Goal: Task Accomplishment & Management: Complete application form

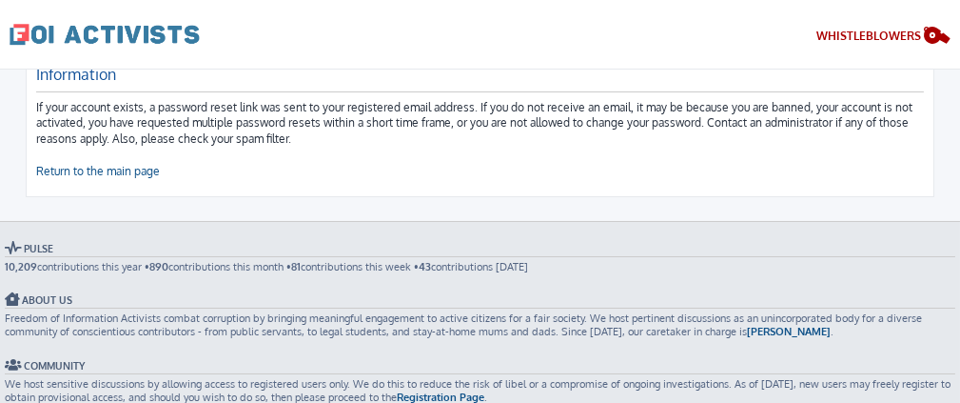
scroll to position [190, 0]
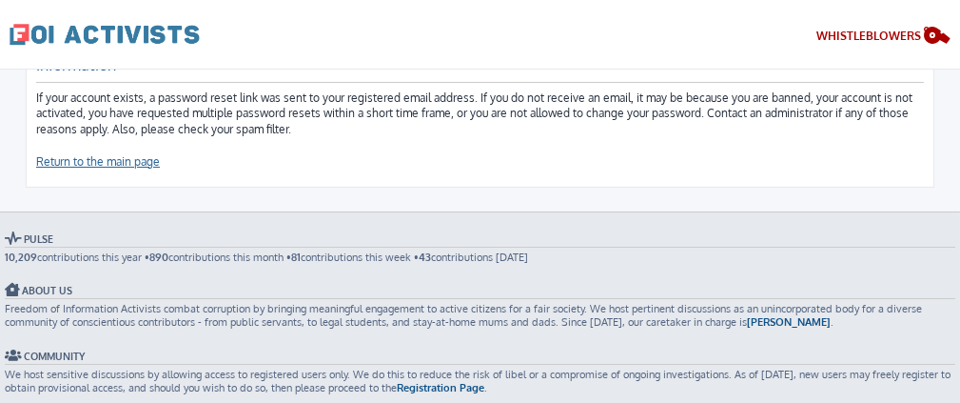
click at [139, 167] on link "Return to the main page" at bounding box center [98, 162] width 124 height 16
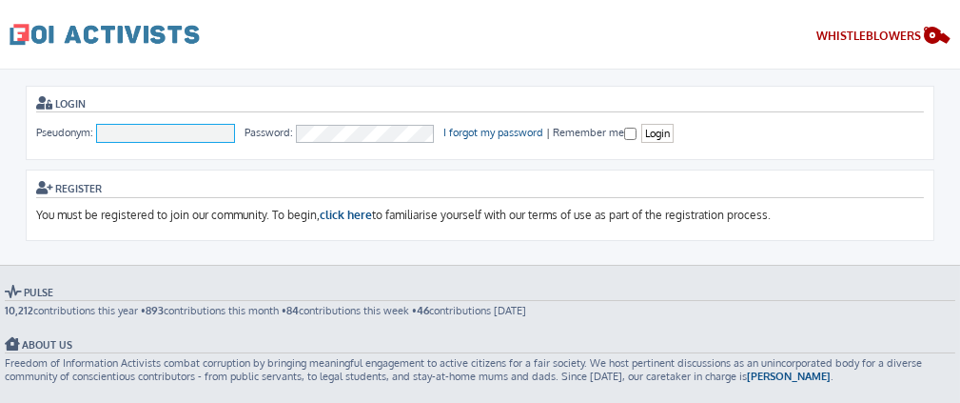
scroll to position [190, 0]
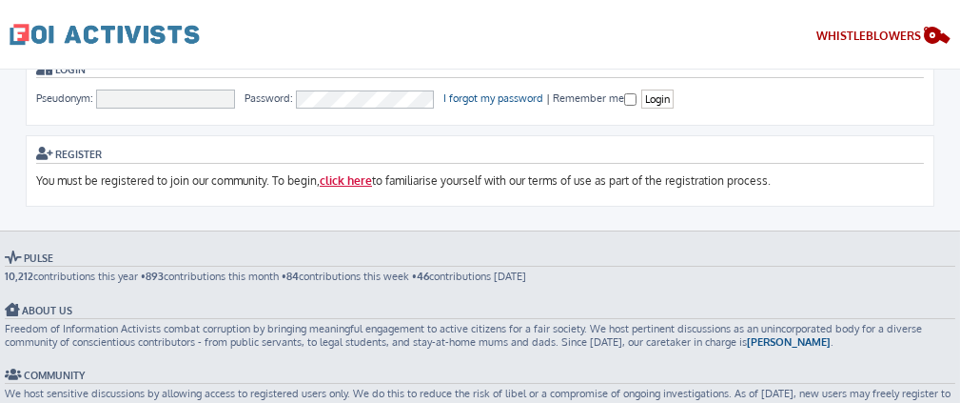
click at [341, 177] on link "click here" at bounding box center [346, 181] width 52 height 16
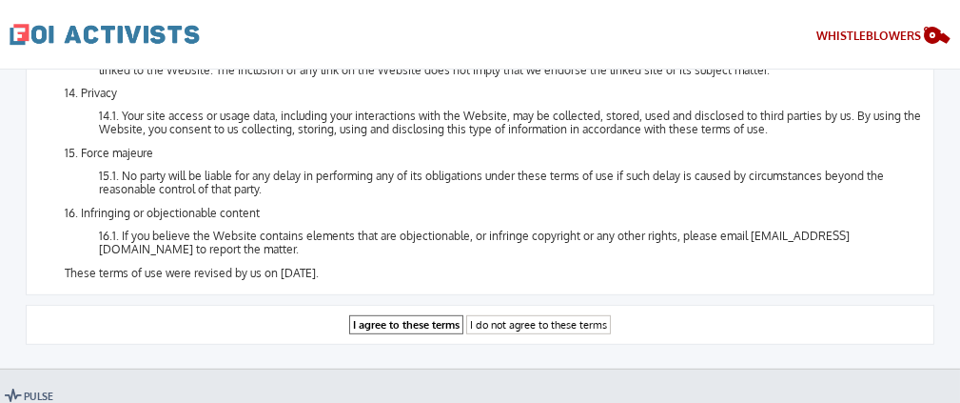
scroll to position [2397, 0]
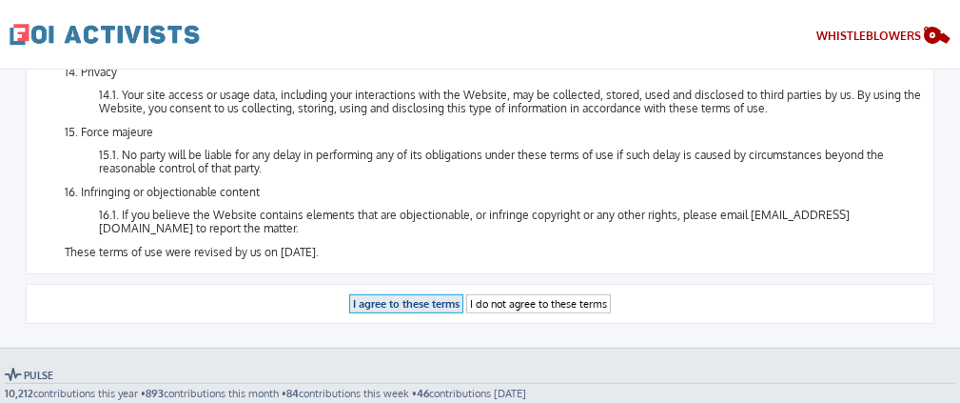
click at [373, 294] on input "I agree to these terms" at bounding box center [406, 304] width 114 height 20
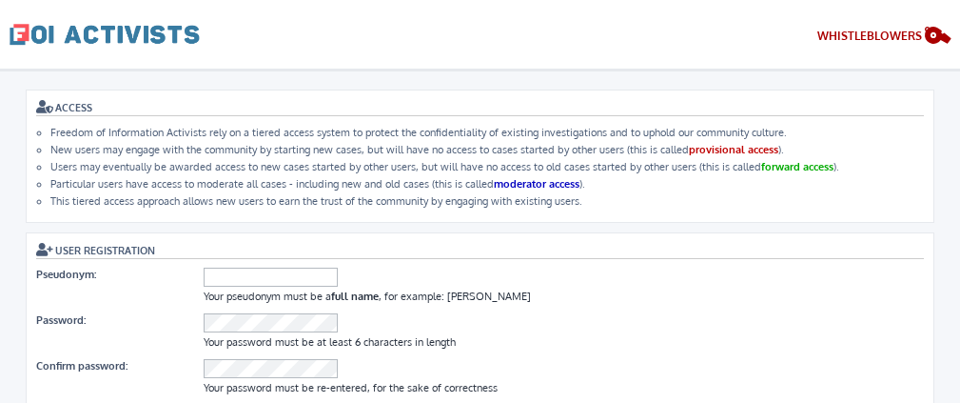
select select "UTC-04:00 - [GEOGRAPHIC_DATA]/[GEOGRAPHIC_DATA] - [DATE] 13:38"
select select "America/[GEOGRAPHIC_DATA]"
click at [255, 273] on input "Pseudonym:" at bounding box center [271, 276] width 134 height 19
click at [754, 323] on dd at bounding box center [564, 322] width 720 height 18
click at [321, 286] on dl "Pseudonym: Your pseudonym must be a full name , for example: Jane O'Leary" at bounding box center [480, 287] width 888 height 46
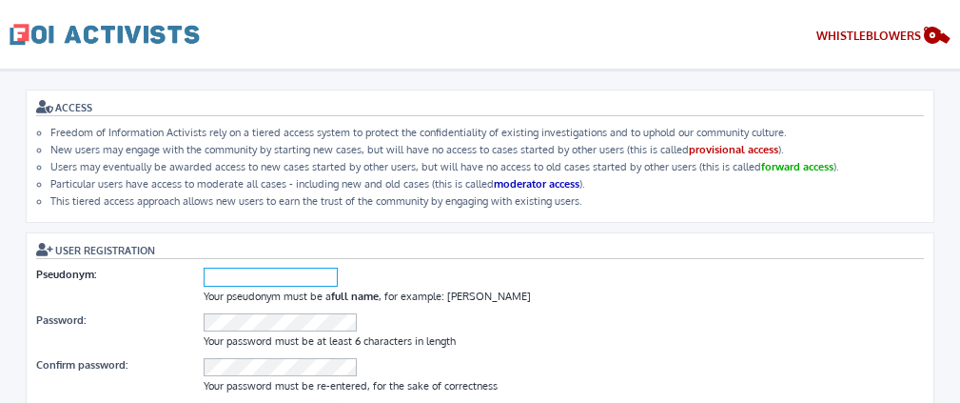
type input "[PERSON_NAME]"
type input "[EMAIL_ADDRESS][DOMAIN_NAME]"
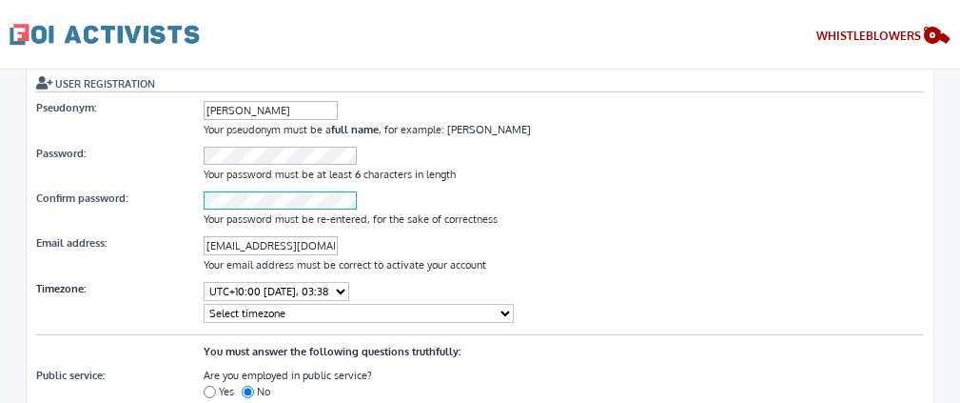
scroll to position [190, 0]
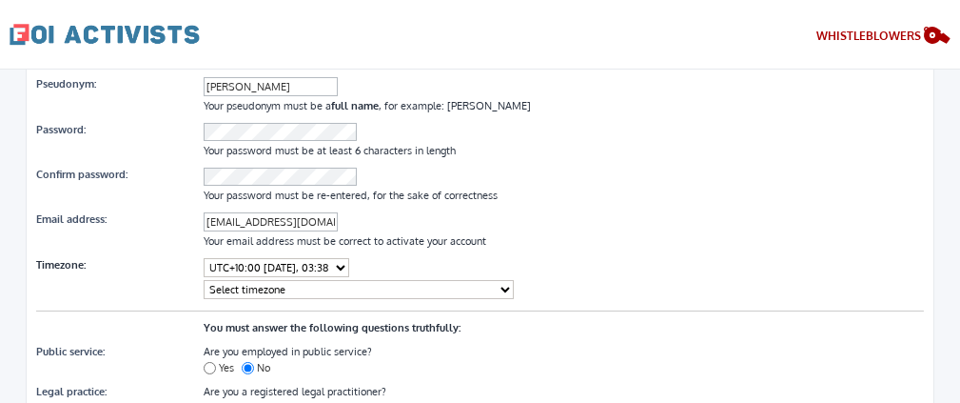
click at [349, 260] on select "Select current time UTC-11:00 - 23 Sep 2025, 06:38 UTC-10:00 - 23 Sep 2025, 07:…" at bounding box center [277, 267] width 146 height 19
click at [710, 341] on dl "Public service: Are you employed in public service? Yes No" at bounding box center [480, 361] width 888 height 40
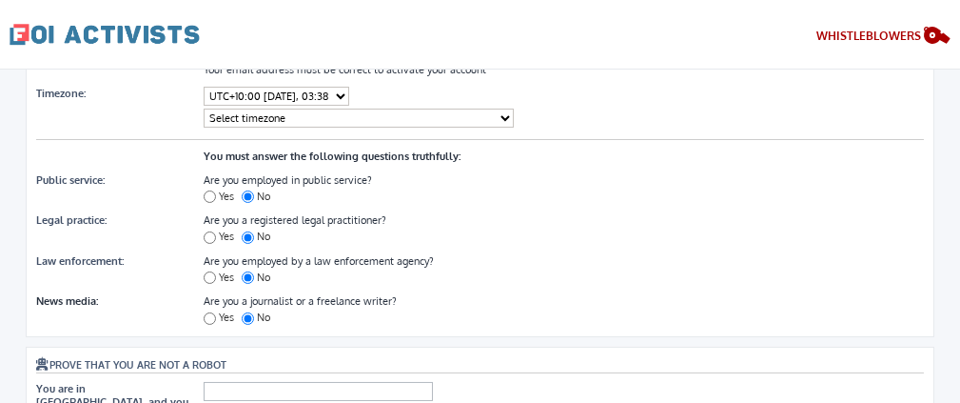
scroll to position [381, 0]
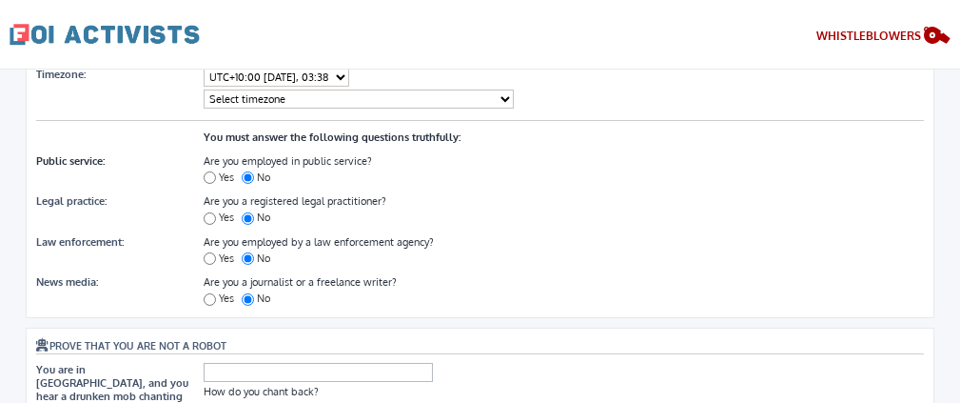
click at [202, 164] on dl "Public service: Are you employed in public service? Yes No" at bounding box center [480, 170] width 888 height 40
click at [210, 173] on input "Yes" at bounding box center [210, 177] width 12 height 12
radio input "true"
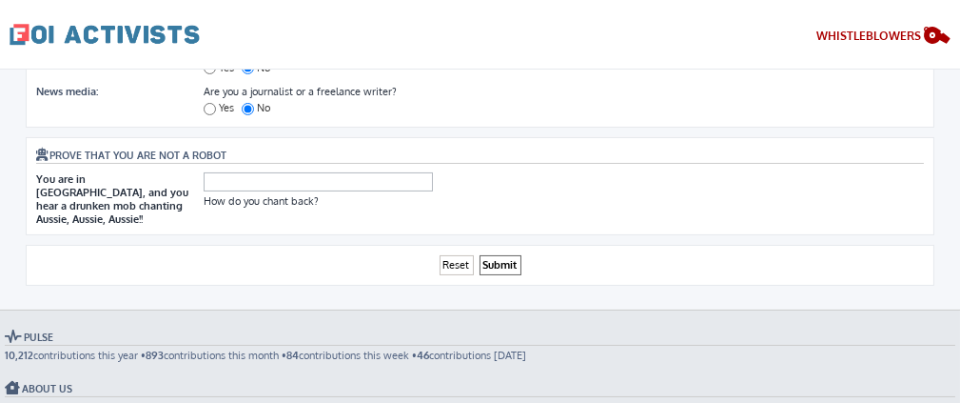
scroll to position [571, 0]
click at [500, 255] on input "Submit" at bounding box center [501, 265] width 42 height 20
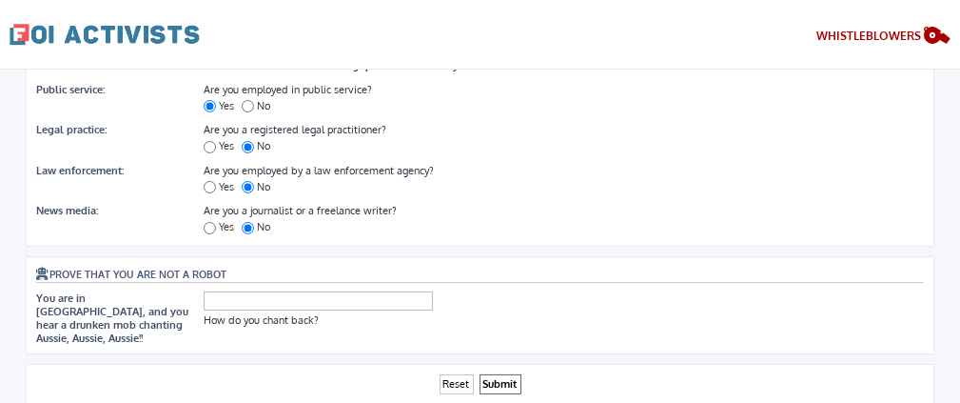
scroll to position [286, 0]
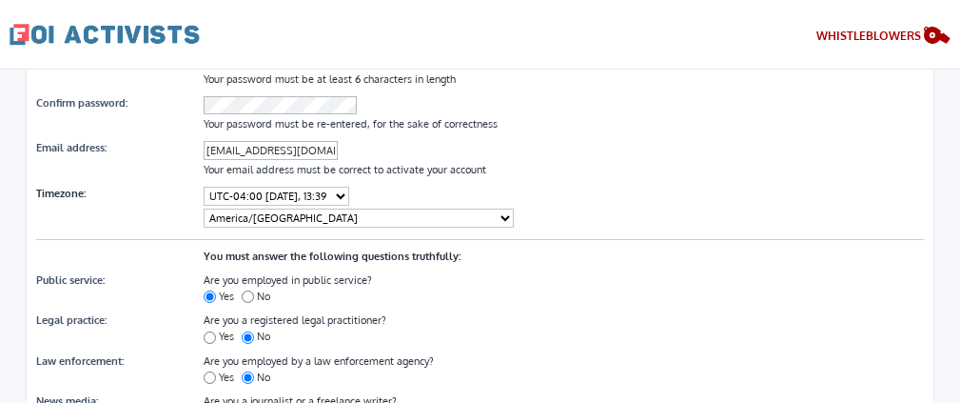
click at [349, 190] on select "Select current time UTC-11:00 - 23 Sep 2025, 06:39 UTC-10:00 - 23 Sep 2025, 07:…" at bounding box center [277, 196] width 146 height 19
click at [372, 210] on select "Select timezone America/Anguilla America/Antigua America/Aruba America/Asuncion…" at bounding box center [359, 217] width 310 height 19
select select "America/New_York"
click at [204, 208] on select "Select timezone America/Anguilla America/Antigua America/Aruba America/Asuncion…" at bounding box center [359, 217] width 310 height 19
click at [349, 191] on select "Select current time UTC-11:00 - 23 Sep 2025, 06:39 UTC-10:00 - 23 Sep 2025, 07:…" at bounding box center [277, 196] width 146 height 19
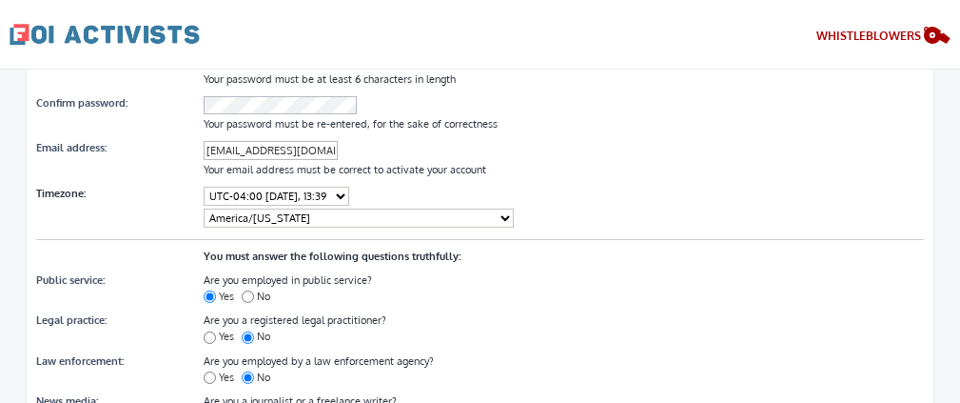
click at [204, 187] on select "Select current time UTC-11:00 - 23 Sep 2025, 06:39 UTC-10:00 - 23 Sep 2025, 07:…" at bounding box center [277, 196] width 146 height 19
click at [300, 193] on select "Select current time UTC-11:00 - 23 Sep 2025, 06:39 UTC-10:00 - 23 Sep 2025, 07:…" at bounding box center [277, 196] width 146 height 19
click at [204, 187] on select "Select current time UTC-11:00 - 23 Sep 2025, 06:39 UTC-10:00 - 23 Sep 2025, 07:…" at bounding box center [277, 196] width 146 height 19
click at [306, 195] on select "Select current time UTC-11:00 - 23 Sep 2025, 06:39 UTC-10:00 - 23 Sep 2025, 07:…" at bounding box center [277, 196] width 146 height 19
click at [307, 211] on select "Select timezone America/Anguilla America/Antigua America/Aruba America/Asuncion…" at bounding box center [359, 217] width 310 height 19
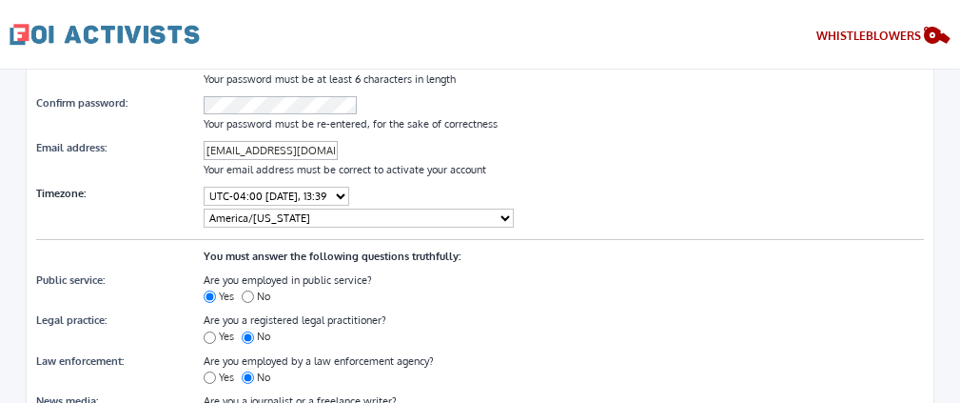
click at [204, 208] on select "Select timezone America/Anguilla America/Antigua America/Aruba America/Asuncion…" at bounding box center [359, 217] width 310 height 19
click at [307, 211] on select "Select timezone America/Anguilla America/Antigua America/Aruba America/Asuncion…" at bounding box center [359, 217] width 310 height 19
click at [308, 211] on select "Select timezone America/Anguilla America/Antigua America/Aruba America/Asuncion…" at bounding box center [359, 217] width 310 height 19
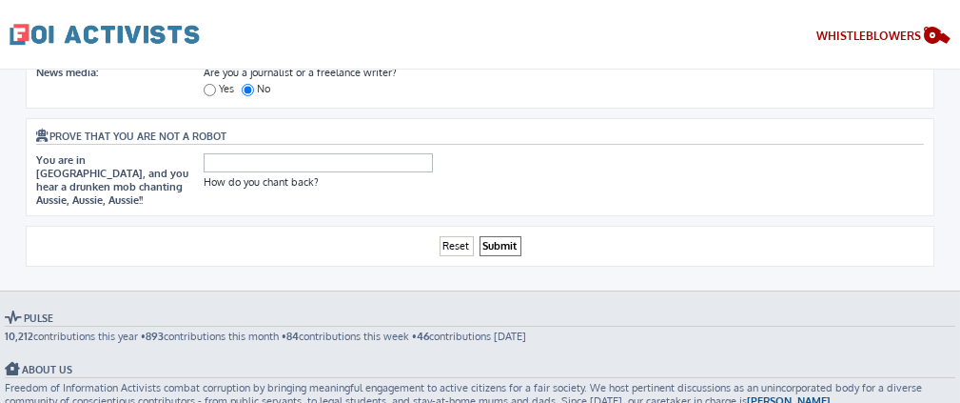
scroll to position [666, 0]
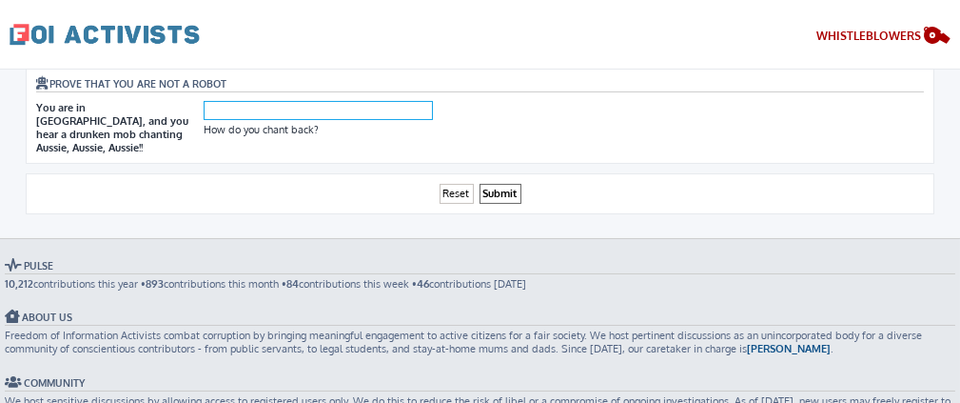
click at [261, 101] on input "text" at bounding box center [318, 110] width 229 height 19
type input "Oy, Oy, Oy"
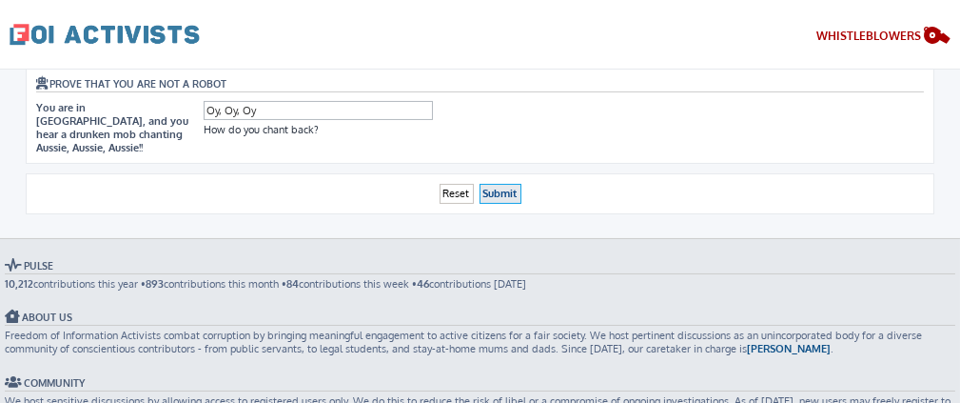
click at [501, 184] on input "Submit" at bounding box center [501, 194] width 42 height 20
click at [502, 184] on input "Submit" at bounding box center [501, 194] width 42 height 20
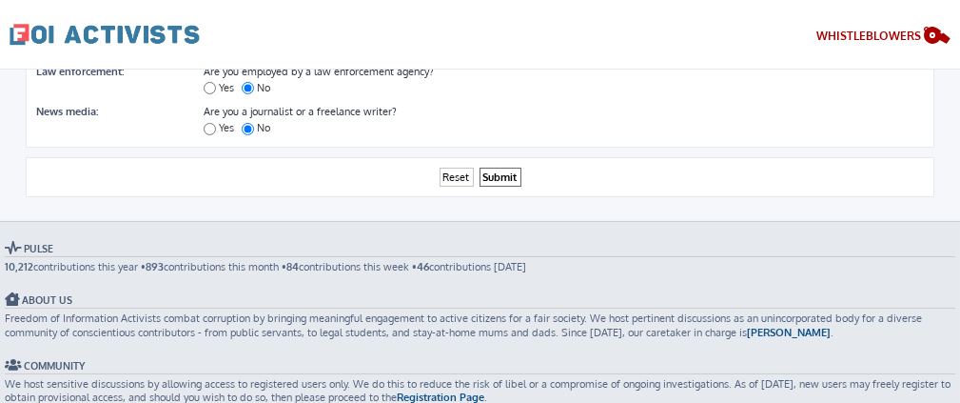
scroll to position [476, 0]
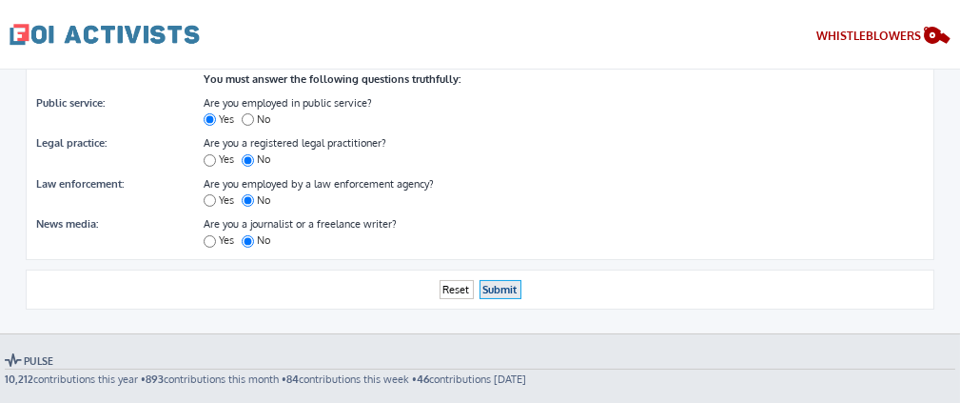
click at [492, 280] on input "Submit" at bounding box center [501, 290] width 42 height 20
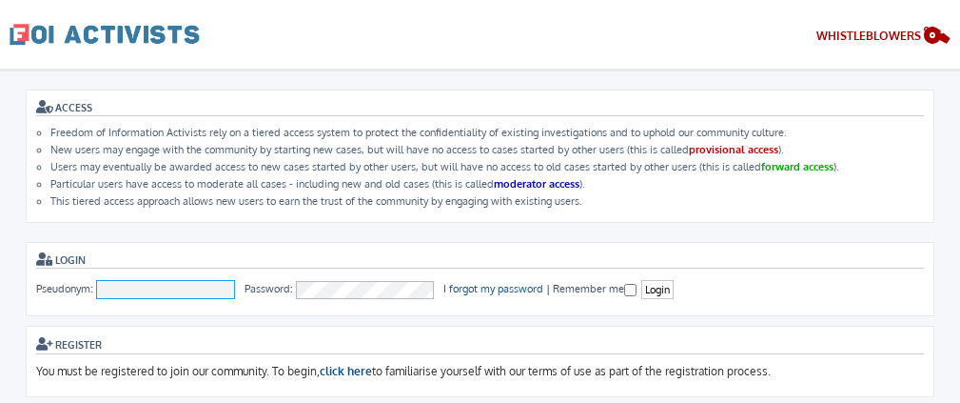
click at [141, 290] on input "Pseudonym:" at bounding box center [165, 289] width 139 height 19
type input "Stacey Romberger"
click at [624, 287] on input "Remember me" at bounding box center [630, 290] width 12 height 12
checkbox input "true"
click at [650, 286] on input "Login" at bounding box center [657, 290] width 32 height 20
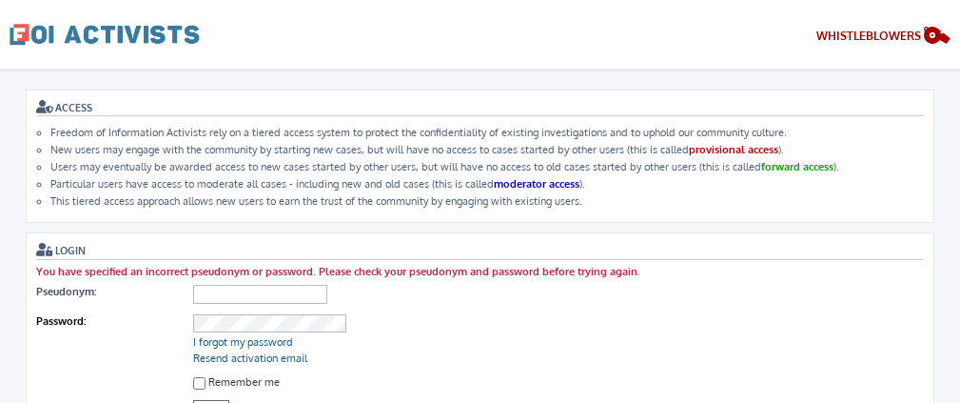
scroll to position [95, 0]
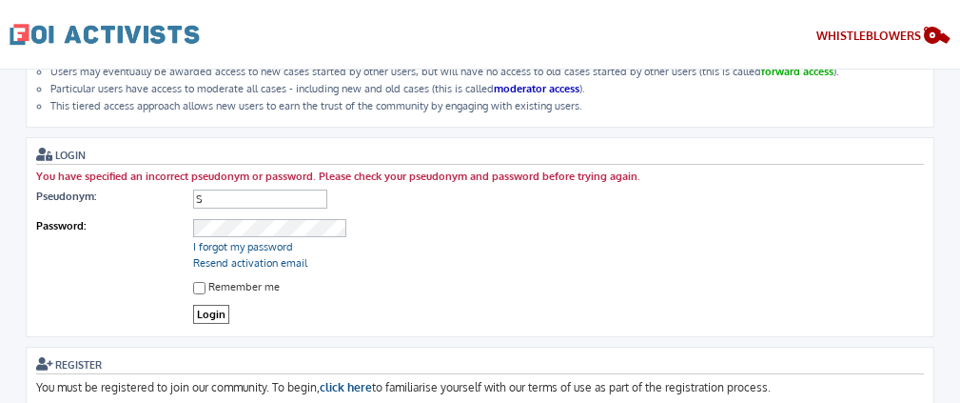
type input "[PERSON_NAME]"
drag, startPoint x: 308, startPoint y: 234, endPoint x: 293, endPoint y: 215, distance: 24.4
click at [293, 215] on dl "Password: I forgot my password Resend activation email" at bounding box center [480, 245] width 888 height 61
click at [199, 287] on input "Remember me" at bounding box center [199, 288] width 12 height 12
checkbox input "true"
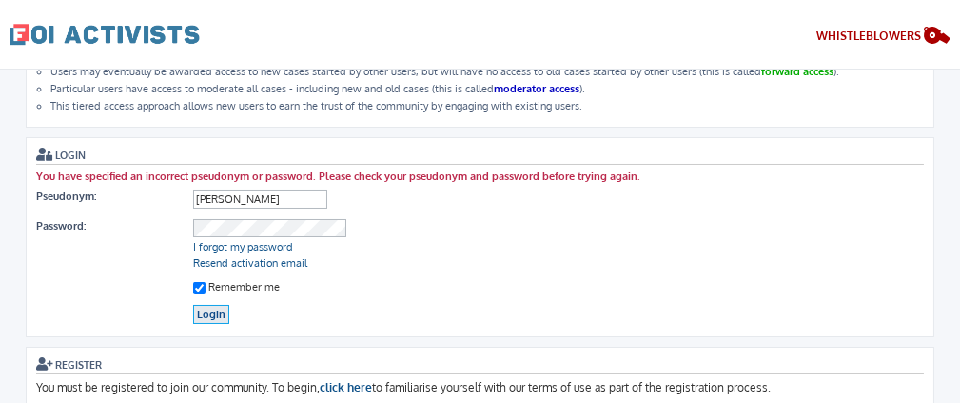
click at [205, 307] on input "Login" at bounding box center [211, 315] width 36 height 20
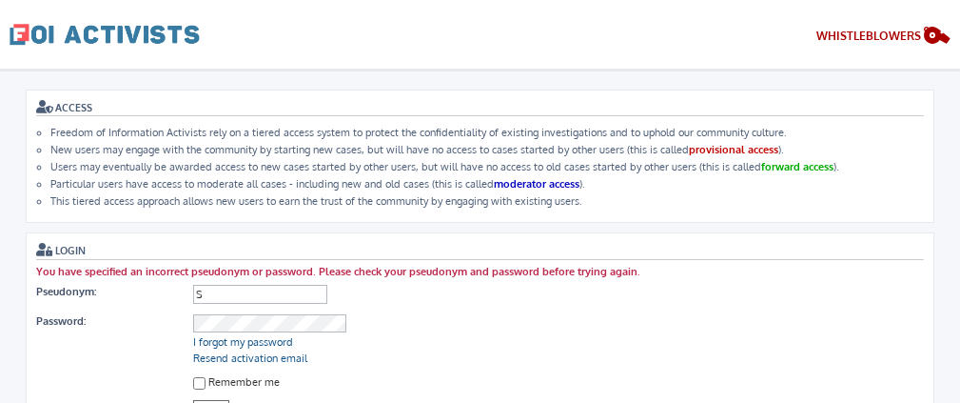
type input "[PERSON_NAME]"
click at [251, 343] on link "I forgot my password" at bounding box center [243, 341] width 100 height 13
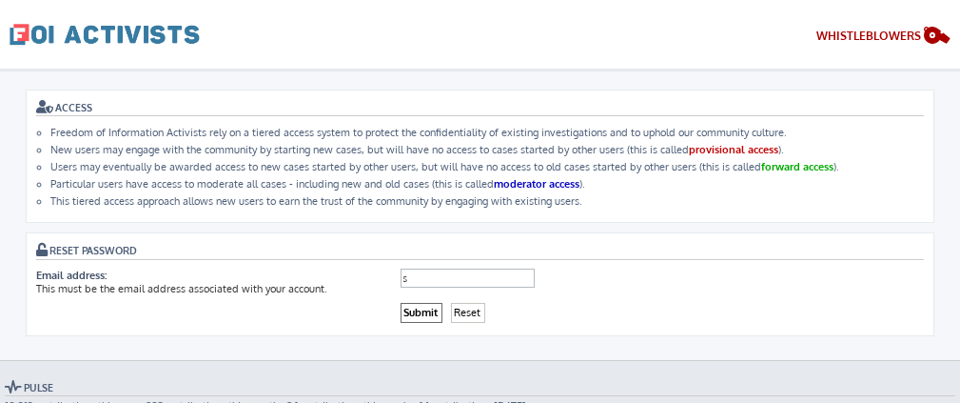
type input "sromberger@hotmail.com"
click at [405, 313] on input "Submit" at bounding box center [422, 313] width 42 height 20
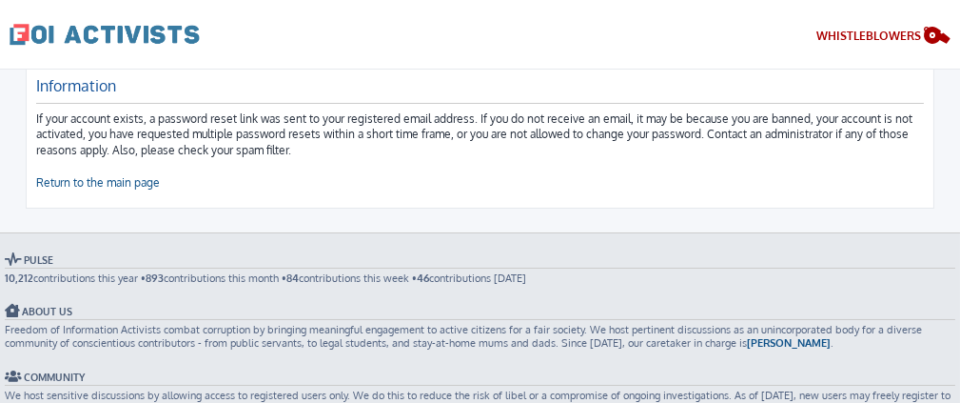
scroll to position [190, 0]
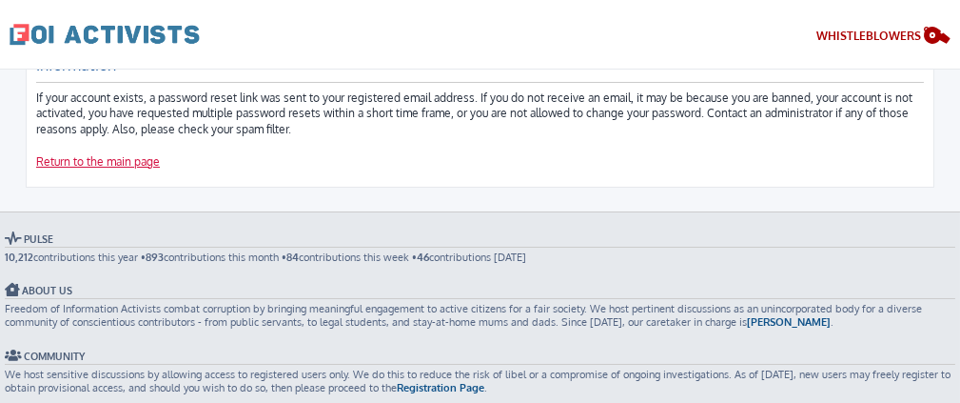
click at [101, 165] on link "Return to the main page" at bounding box center [98, 162] width 124 height 16
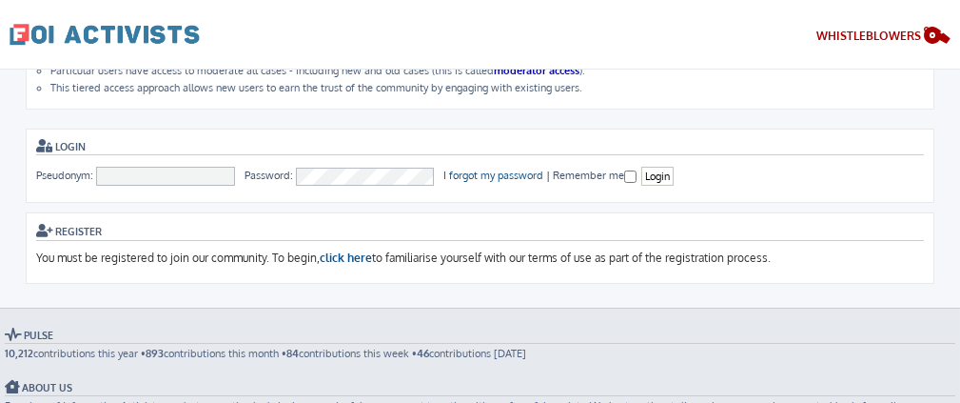
scroll to position [361, 0]
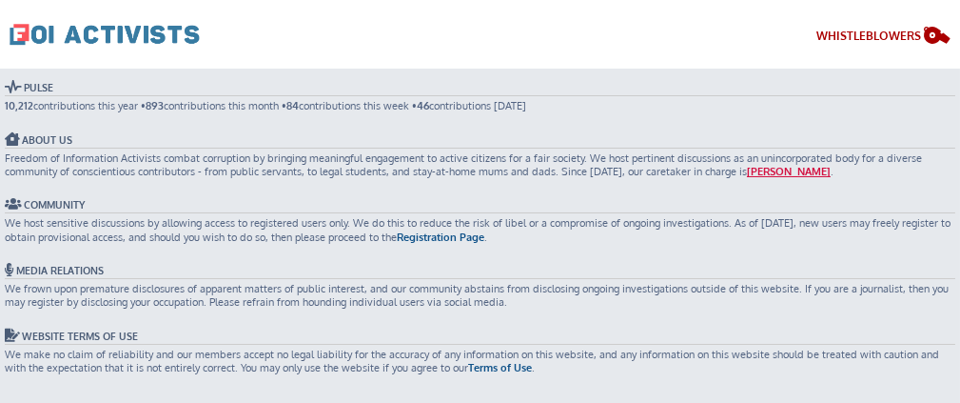
click at [794, 170] on link "[PERSON_NAME]" at bounding box center [789, 171] width 84 height 13
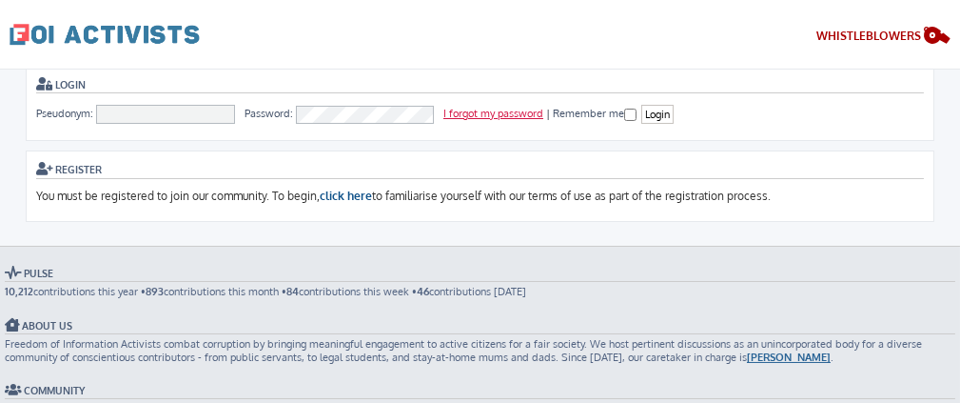
scroll to position [286, 0]
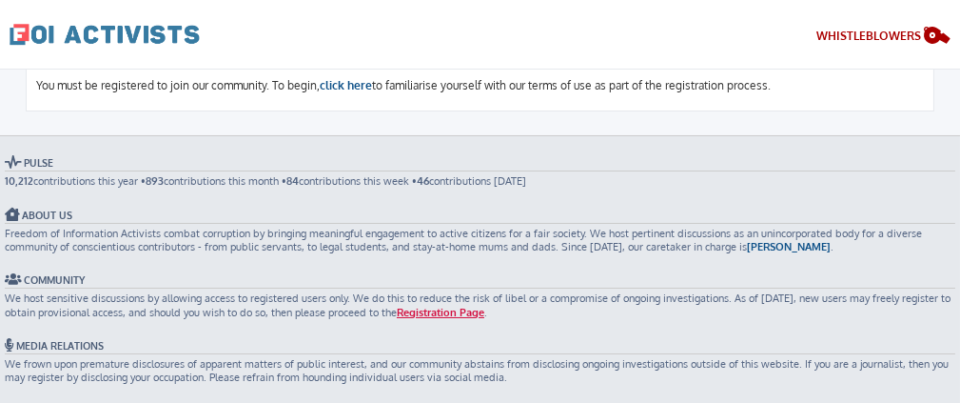
click at [399, 312] on link "Registration Page" at bounding box center [441, 311] width 88 height 13
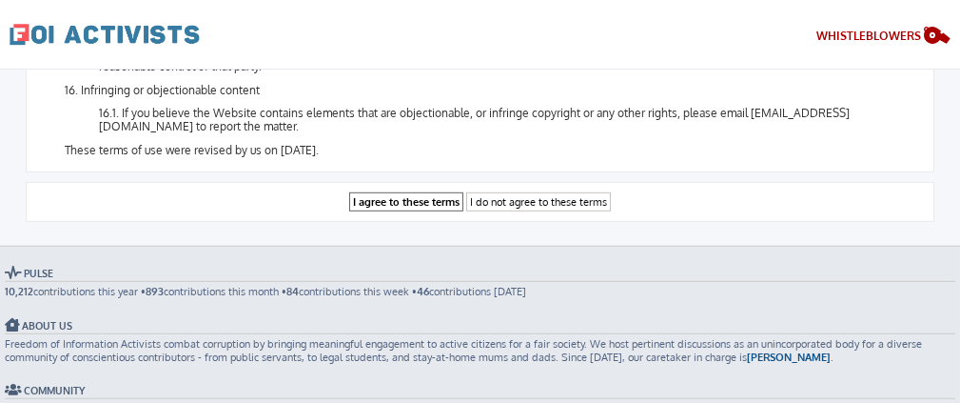
scroll to position [2492, 0]
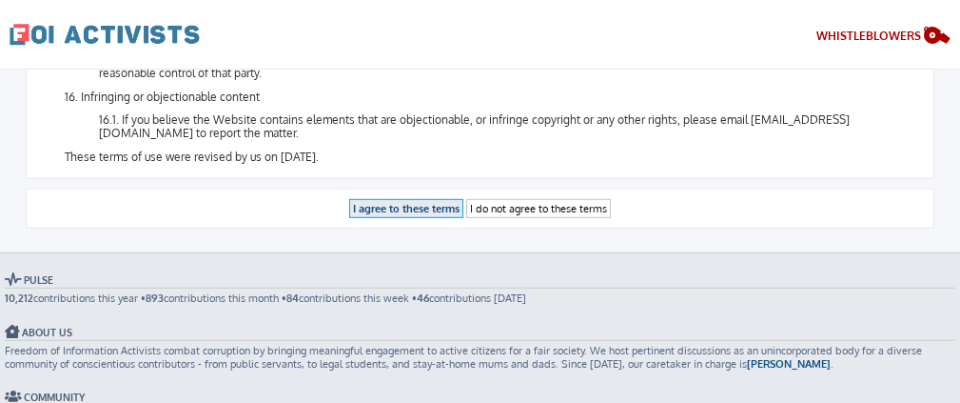
click at [392, 199] on input "I agree to these terms" at bounding box center [406, 209] width 114 height 20
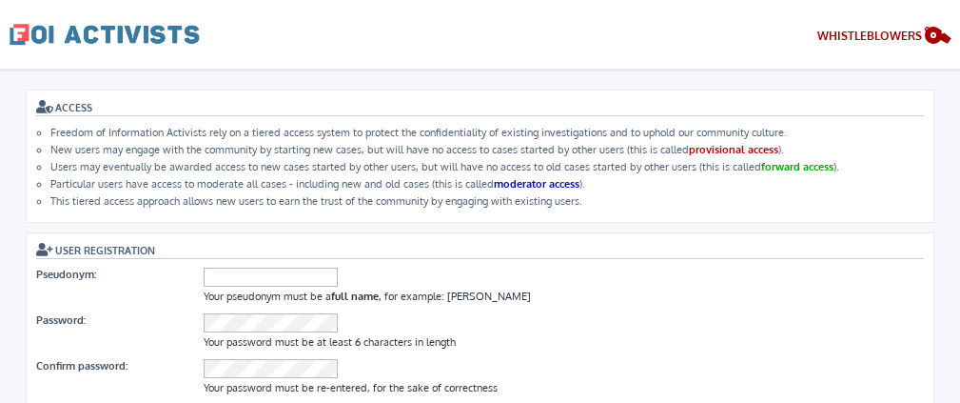
select select "UTC-04:00 - America/Anguilla - 23 Sep 2025, 13:46"
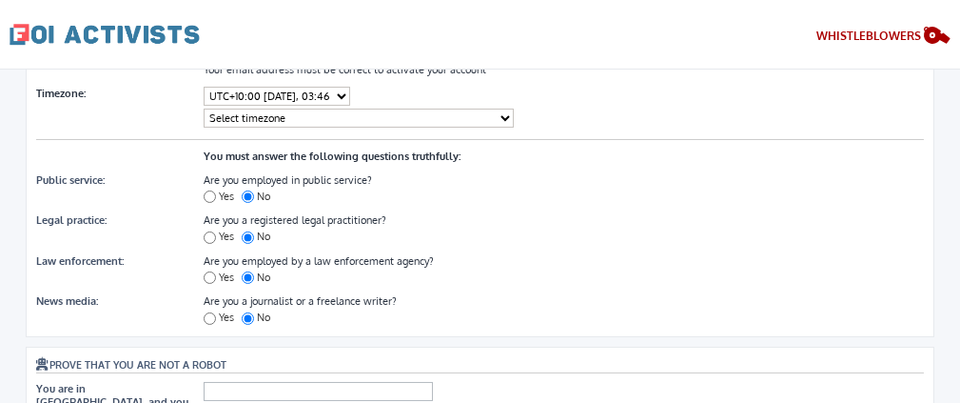
scroll to position [286, 0]
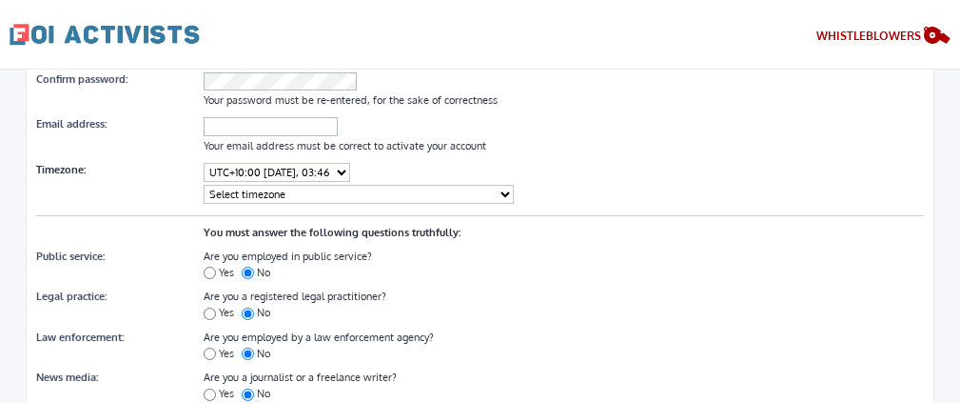
click at [367, 187] on select "Select timezone America/Anguilla America/Antigua America/Aruba America/Asuncion…" at bounding box center [359, 194] width 310 height 19
select select "America/New_York"
click at [204, 185] on select "Select timezone America/Anguilla America/Antigua America/Aruba America/Asuncion…" at bounding box center [359, 194] width 310 height 19
click at [432, 246] on dl "Public service: Are you employed in public service? Yes No" at bounding box center [480, 266] width 888 height 40
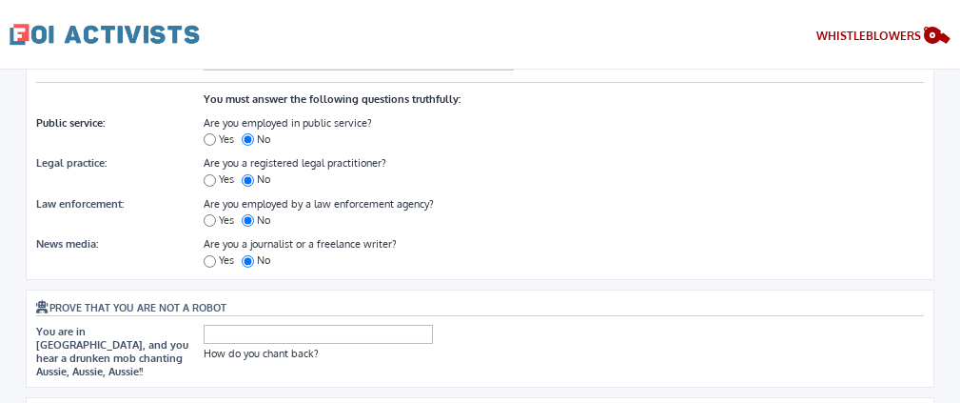
scroll to position [0, 0]
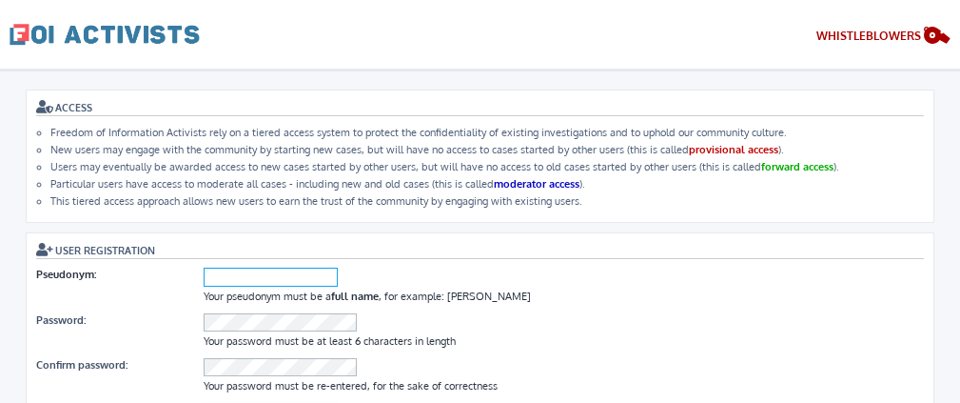
click at [263, 282] on input "Pseudonym:" at bounding box center [271, 276] width 134 height 19
type input "Stacey Romberger"
type input "sromberger@hotmail.com"
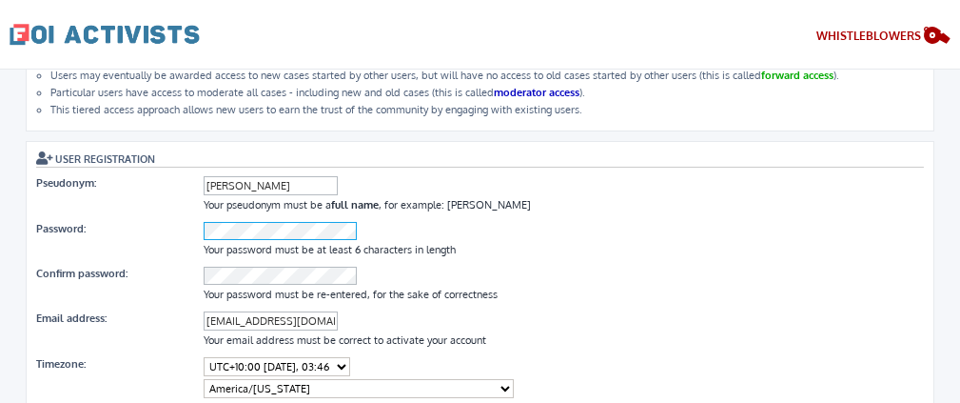
scroll to position [190, 0]
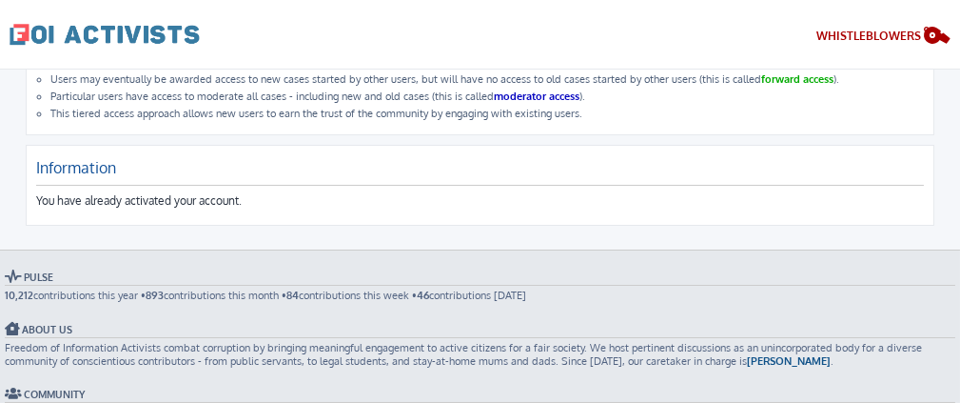
scroll to position [21, 0]
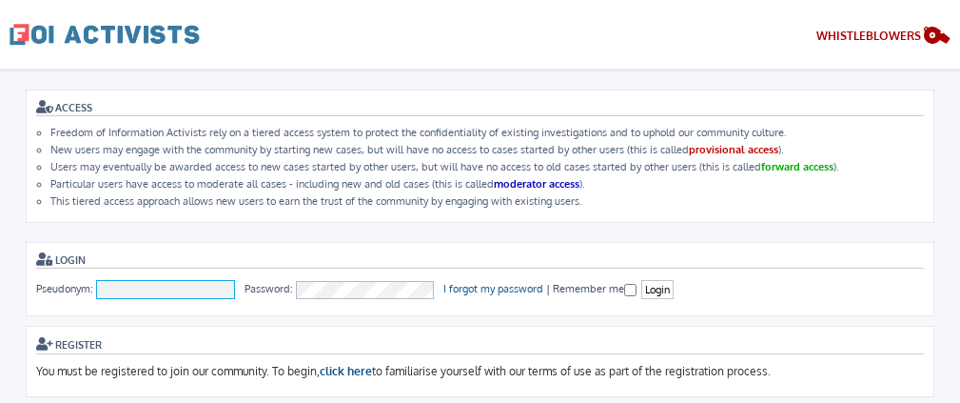
click at [169, 295] on input "Pseudonym:" at bounding box center [165, 289] width 139 height 19
type input "[PERSON_NAME]"
click at [631, 291] on input "Remember me" at bounding box center [630, 290] width 12 height 12
checkbox input "true"
click at [653, 291] on input "Login" at bounding box center [657, 290] width 32 height 20
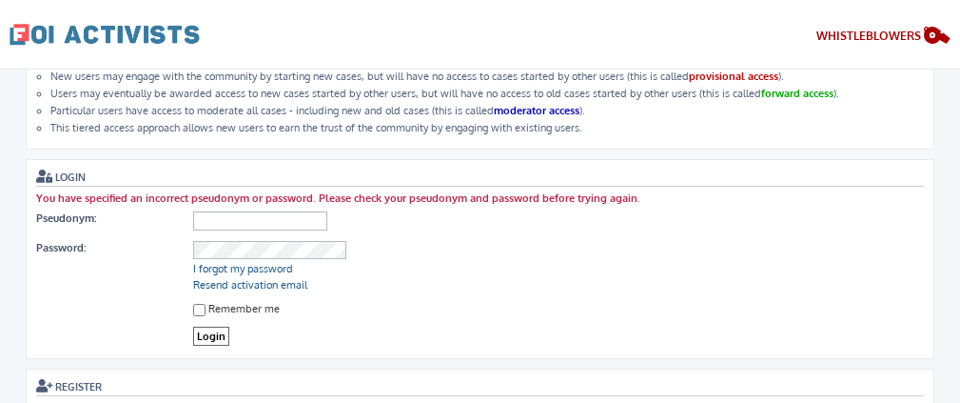
scroll to position [95, 0]
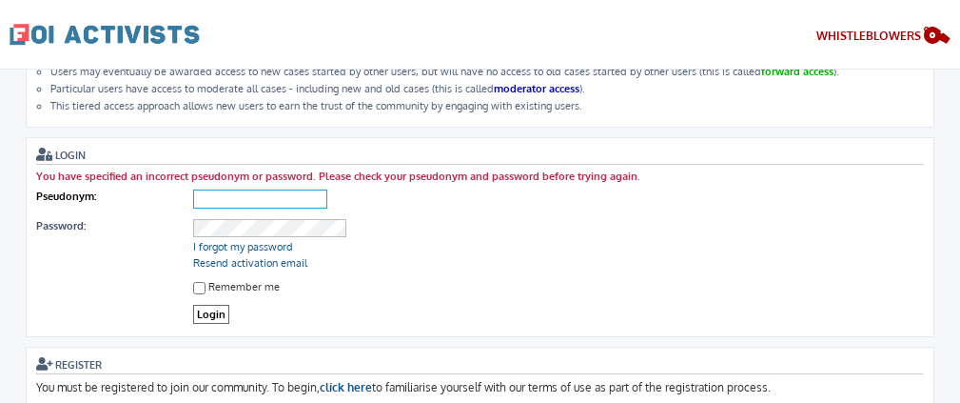
click at [279, 191] on input "Pseudonym:" at bounding box center [260, 198] width 134 height 19
type input "[PERSON_NAME]"
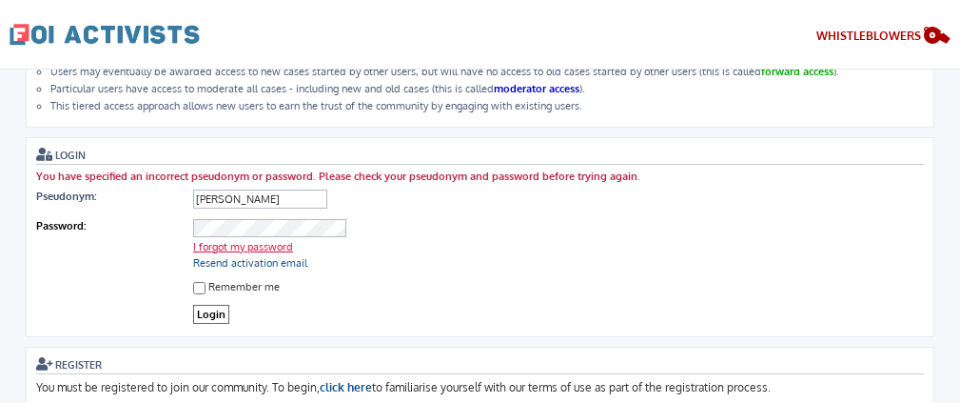
click at [234, 247] on link "I forgot my password" at bounding box center [243, 246] width 100 height 13
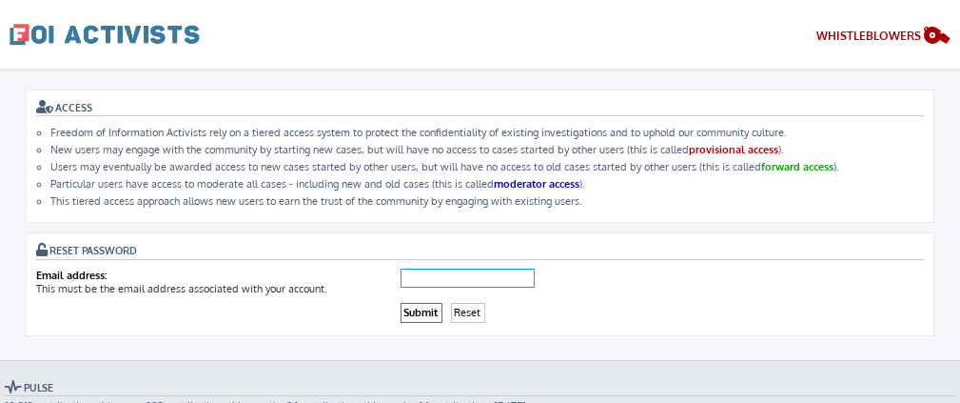
click at [469, 276] on input "Email address:" at bounding box center [468, 277] width 134 height 19
type input "[EMAIL_ADDRESS][DOMAIN_NAME]"
click at [401, 312] on input "Submit" at bounding box center [422, 313] width 42 height 20
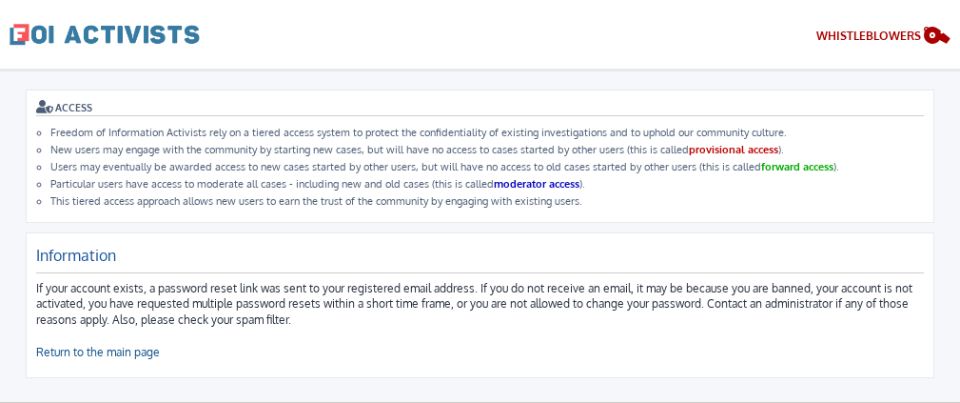
scroll to position [190, 0]
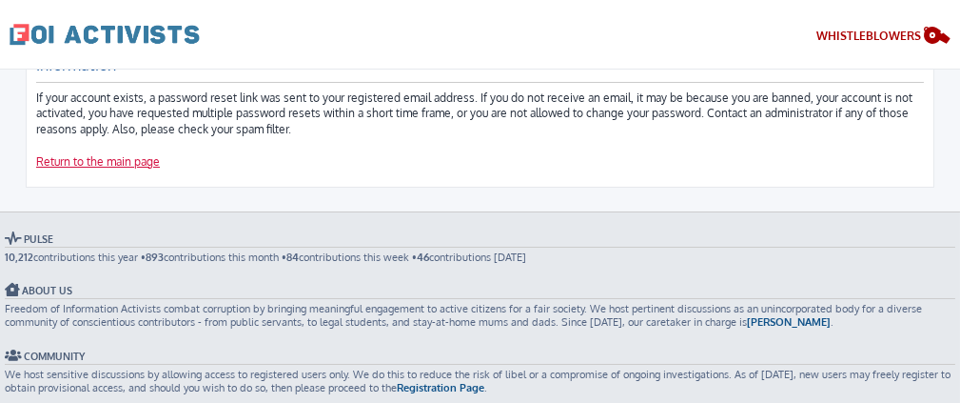
click at [132, 166] on link "Return to the main page" at bounding box center [98, 162] width 124 height 16
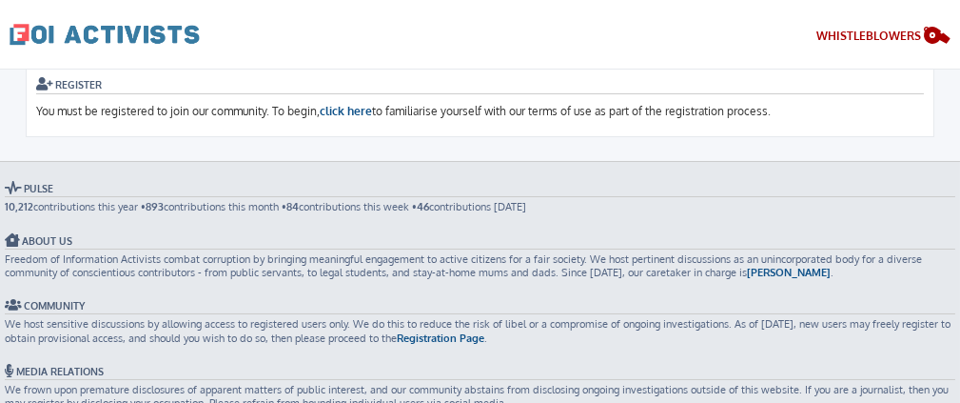
scroll to position [87, 0]
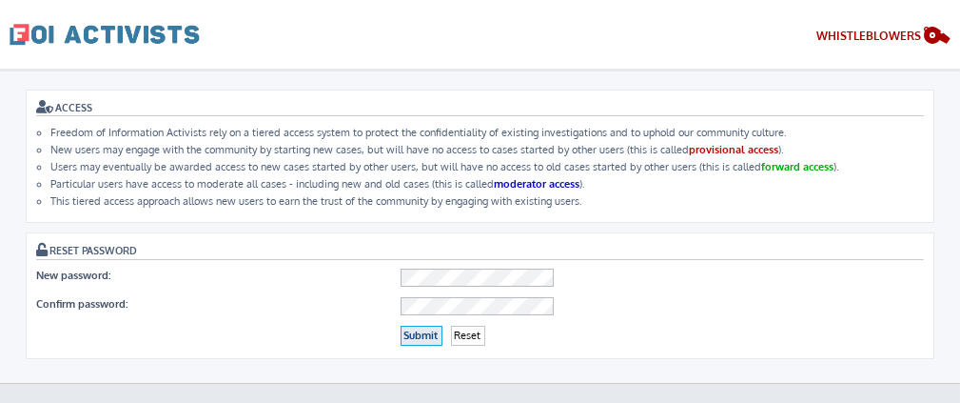
click at [414, 338] on input "Submit" at bounding box center [422, 335] width 42 height 20
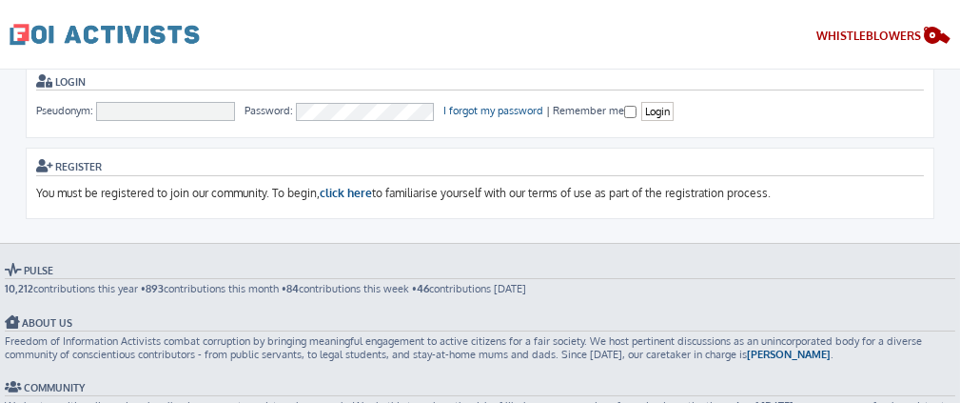
scroll to position [190, 0]
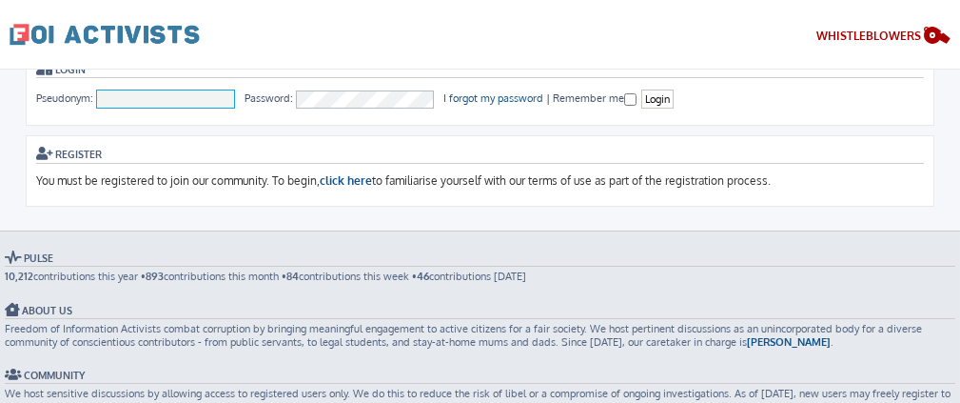
type input "[PERSON_NAME]"
click at [625, 100] on input "Remember me" at bounding box center [630, 99] width 12 height 12
checkbox input "true"
click at [663, 100] on input "Login" at bounding box center [657, 99] width 32 height 20
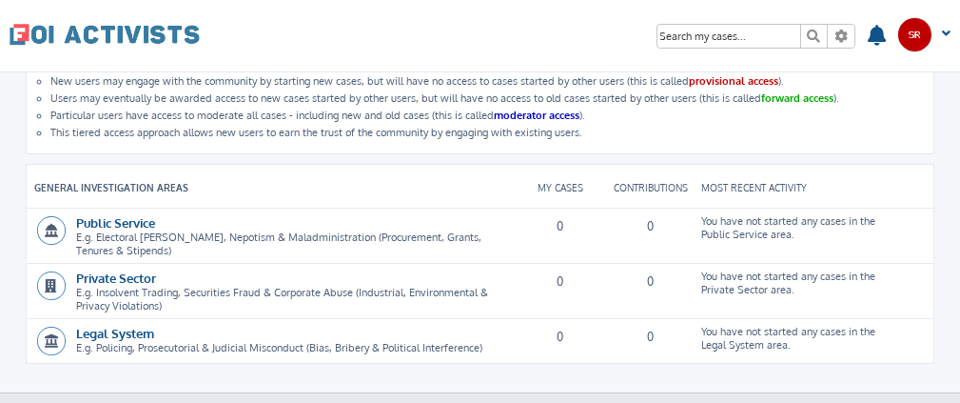
scroll to position [95, 0]
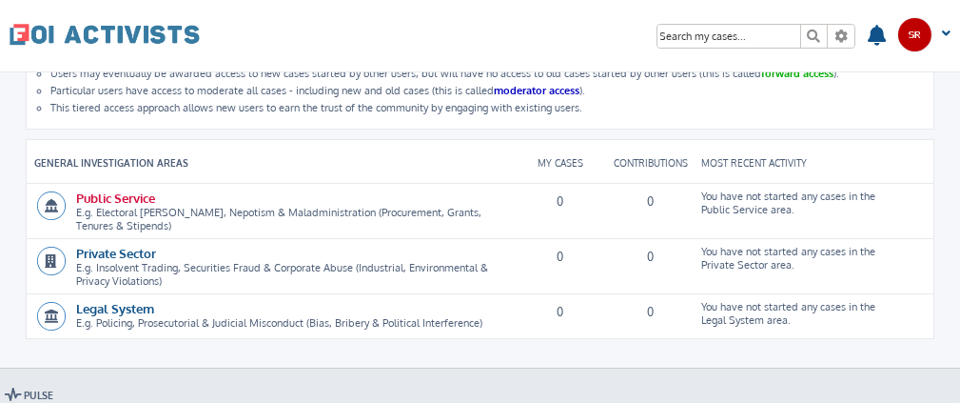
click at [124, 193] on link "Public Service" at bounding box center [115, 197] width 79 height 16
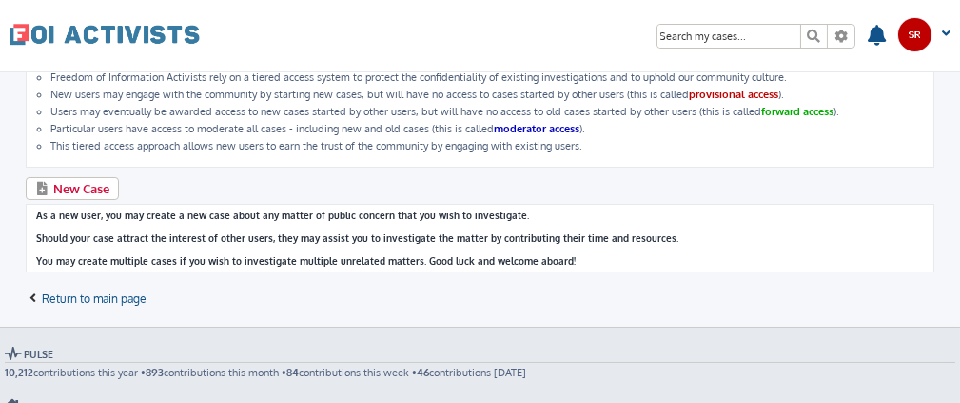
scroll to position [95, 0]
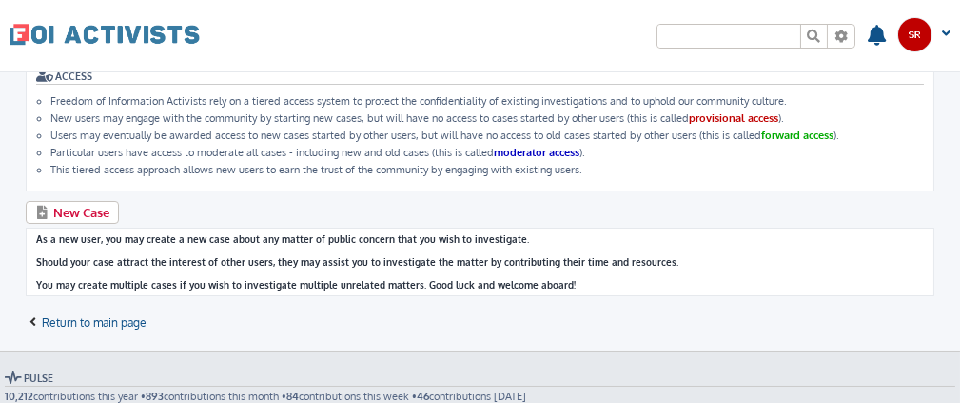
click at [757, 46] on input "search" at bounding box center [729, 36] width 143 height 23
click at [764, 30] on input "search" at bounding box center [729, 36] width 143 height 23
click at [837, 35] on icon at bounding box center [841, 36] width 17 height 13
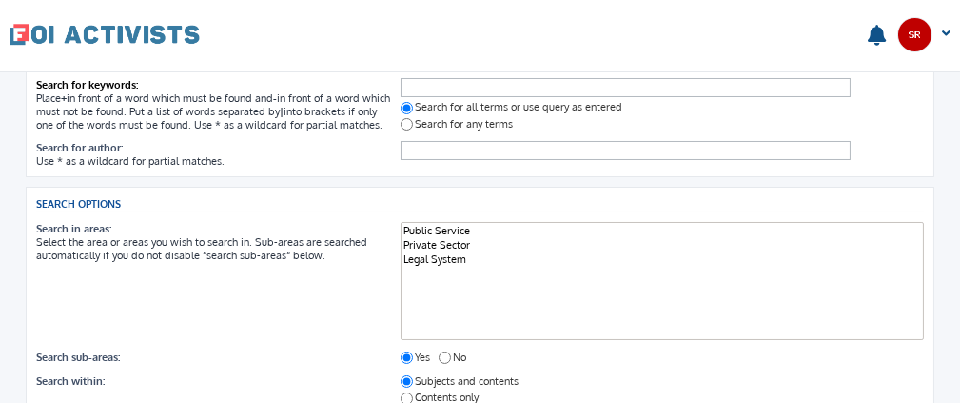
scroll to position [286, 0]
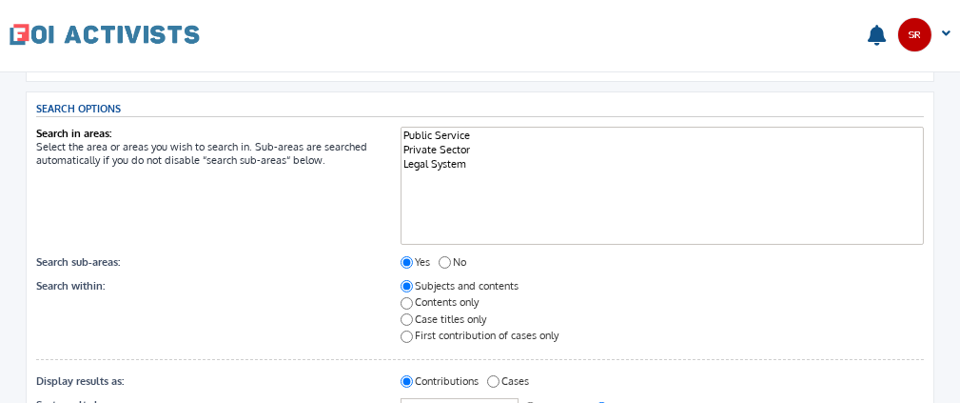
click at [444, 143] on option "Public Service" at bounding box center [663, 135] width 520 height 14
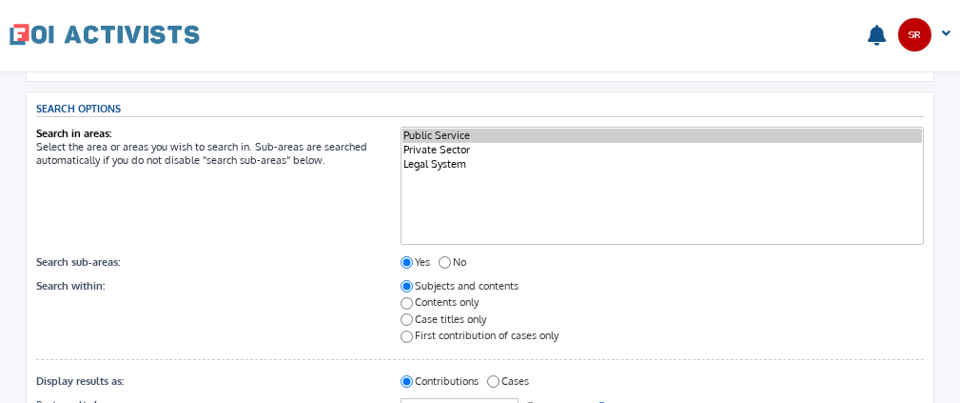
click at [445, 156] on option "Private Sector" at bounding box center [663, 150] width 520 height 14
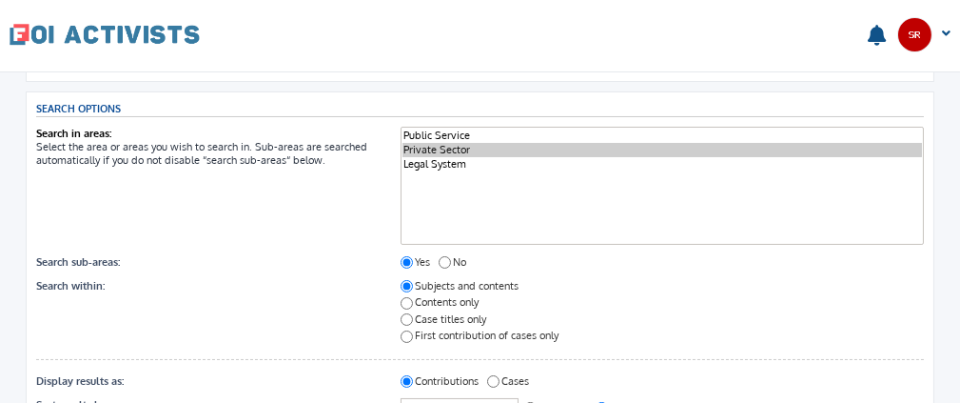
select select "2"
click at [446, 140] on option "Public Service" at bounding box center [663, 135] width 520 height 14
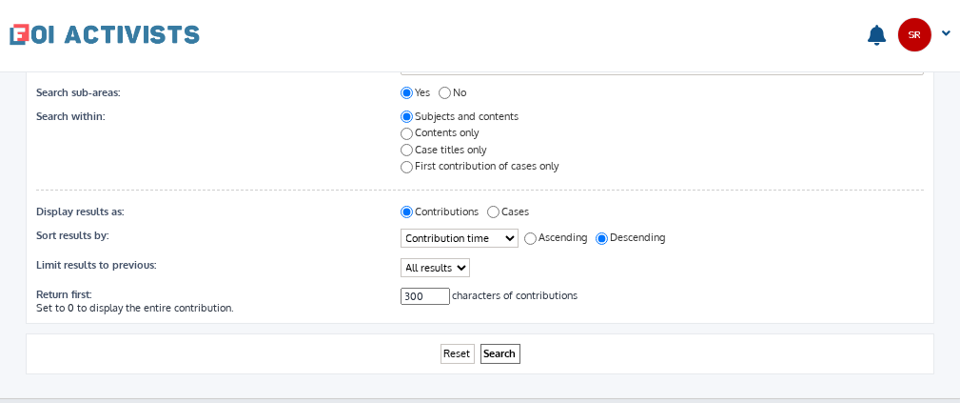
scroll to position [476, 0]
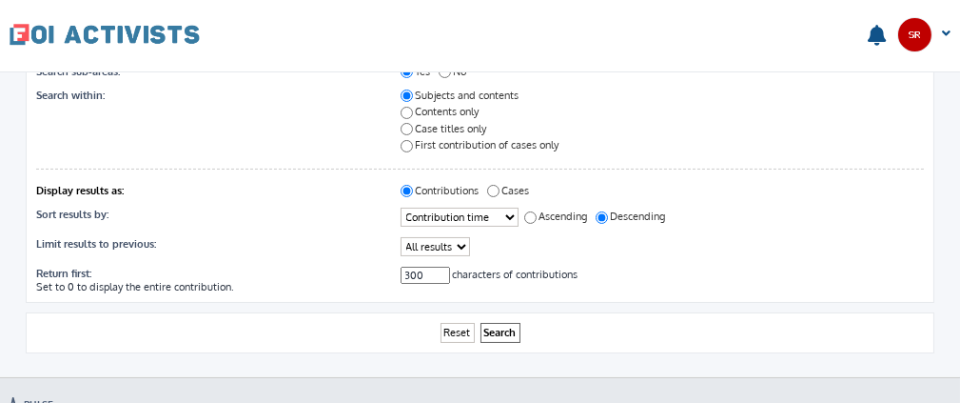
click at [483, 197] on label "Contributions" at bounding box center [443, 190] width 84 height 13
click at [413, 197] on input "Contributions" at bounding box center [407, 191] width 12 height 12
click at [487, 197] on dd "Contributions Cases" at bounding box center [662, 190] width 523 height 13
click at [498, 195] on input "Cases" at bounding box center [493, 191] width 12 height 12
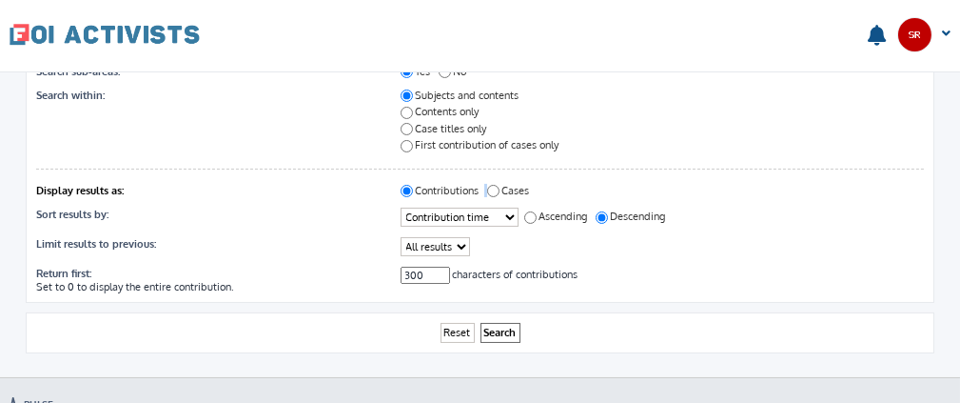
radio input "true"
click at [507, 221] on select "Author Contribution time Area Case title Contribution subject" at bounding box center [460, 216] width 118 height 19
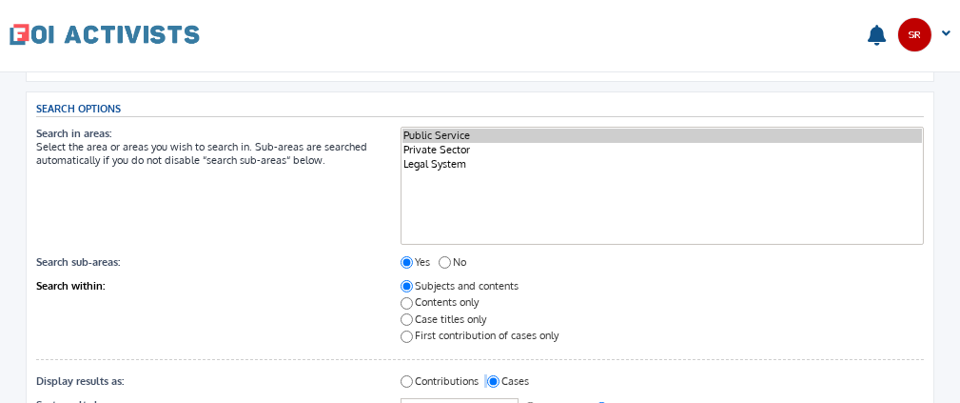
scroll to position [0, 0]
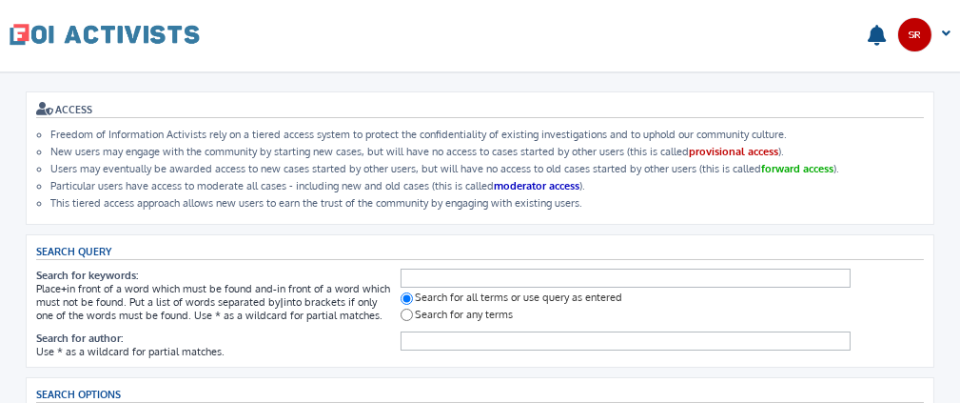
click at [454, 250] on h3 "Search query" at bounding box center [480, 252] width 888 height 15
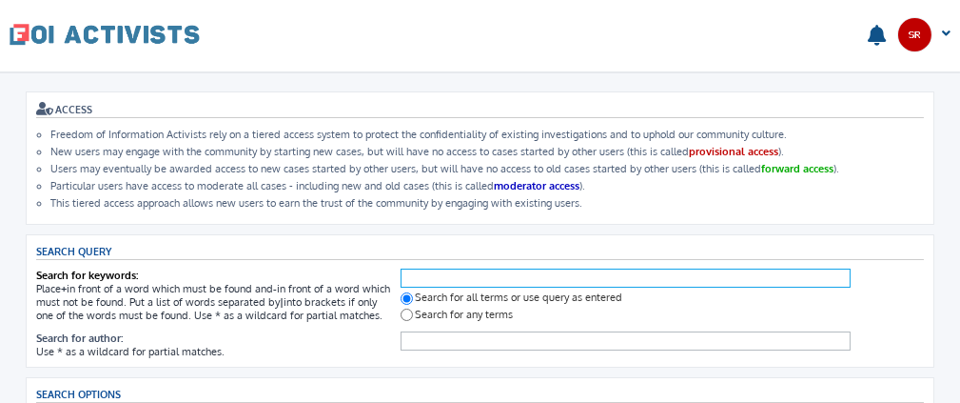
click at [458, 274] on input "Search for keywords:" at bounding box center [626, 277] width 451 height 19
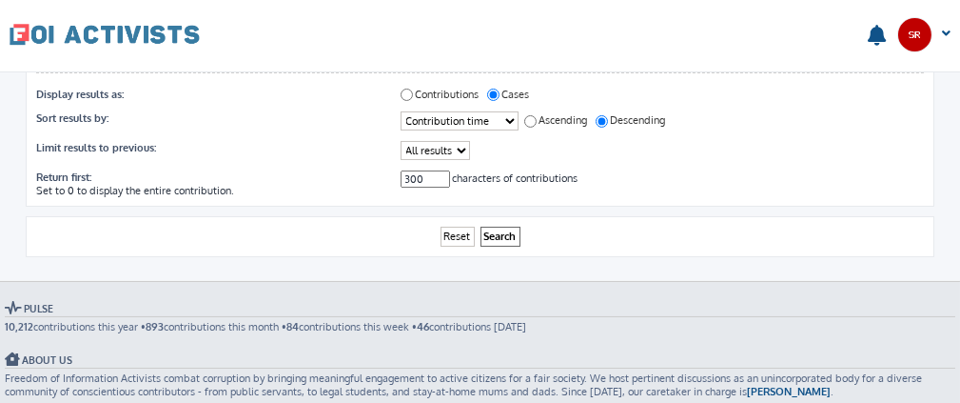
scroll to position [571, 0]
type input "[PERSON_NAME]"
click at [501, 243] on input "Search" at bounding box center [501, 237] width 40 height 20
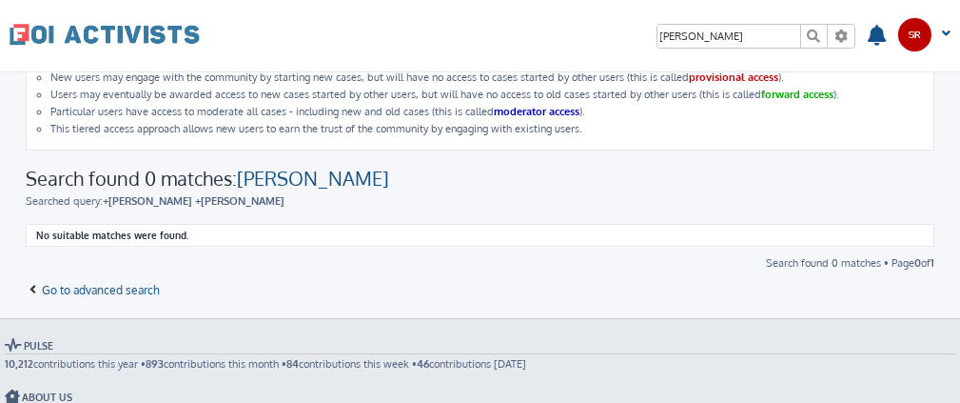
scroll to position [190, 0]
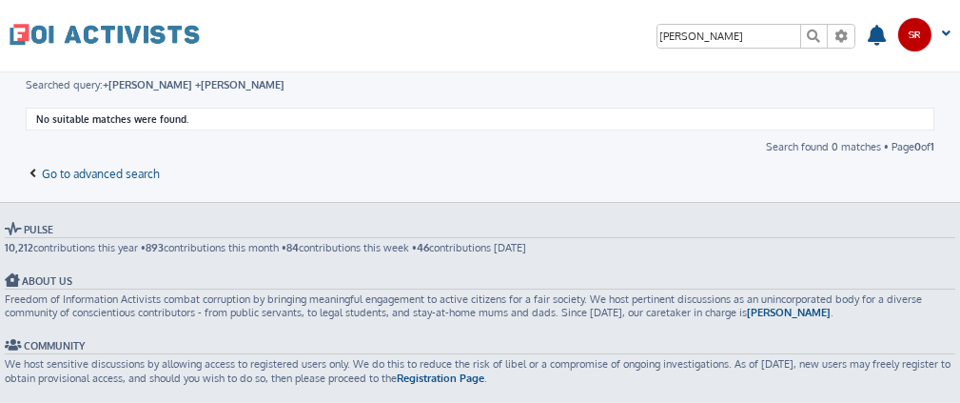
click at [93, 180] on div "Go to advanced search" at bounding box center [480, 170] width 909 height 27
click at [95, 174] on span "Go to advanced search" at bounding box center [102, 174] width 118 height 14
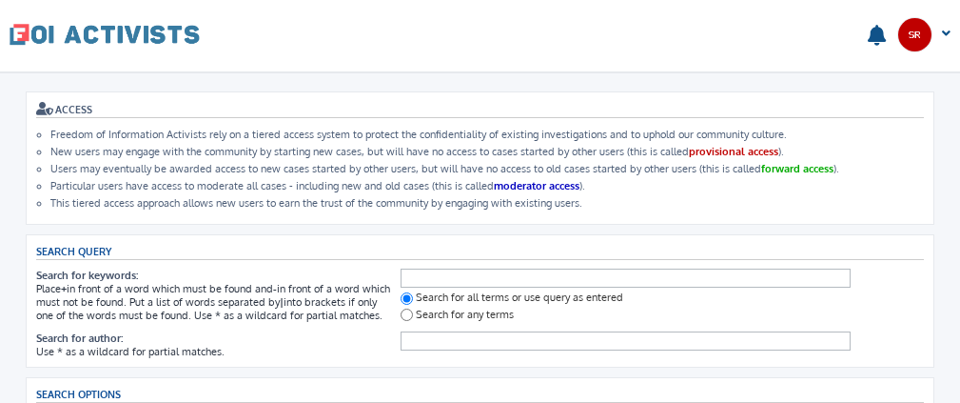
select select
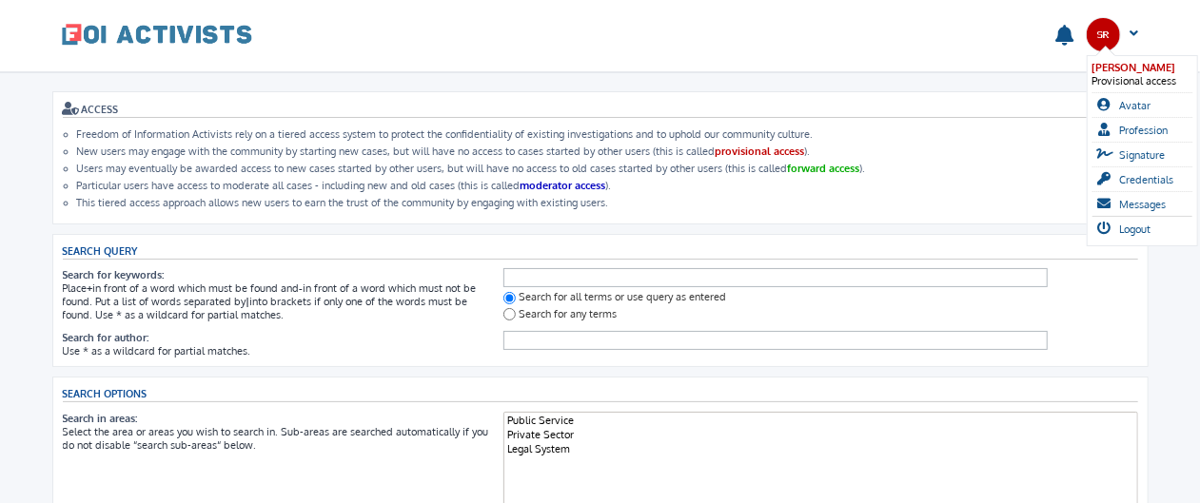
click at [959, 63] on span "[PERSON_NAME]" at bounding box center [1135, 67] width 84 height 13
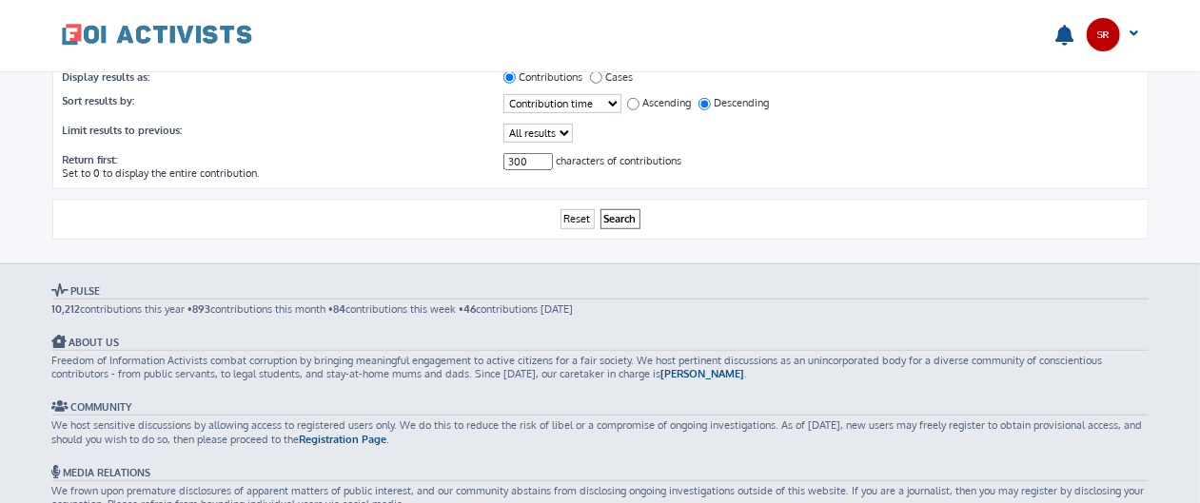
scroll to position [595, 0]
